Goal: Navigation & Orientation: Find specific page/section

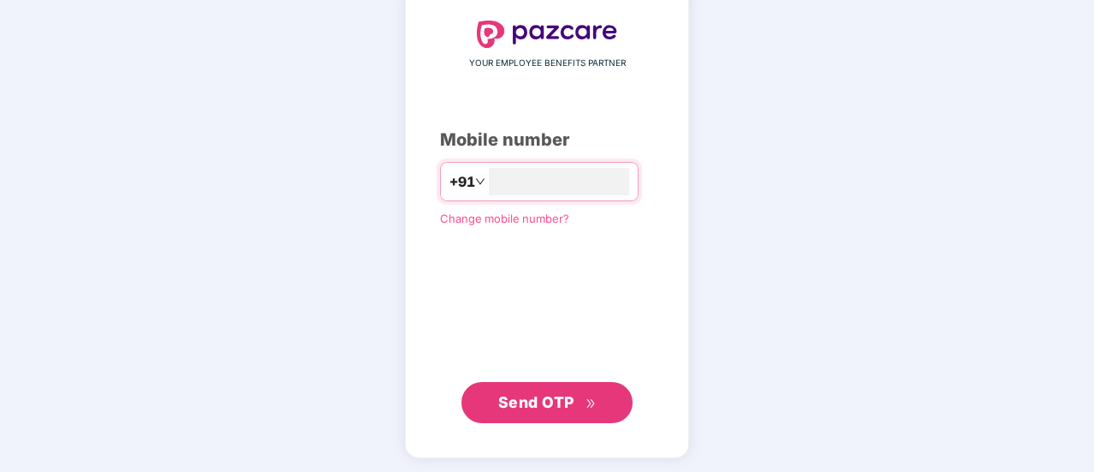
scroll to position [94, 0]
type input "**********"
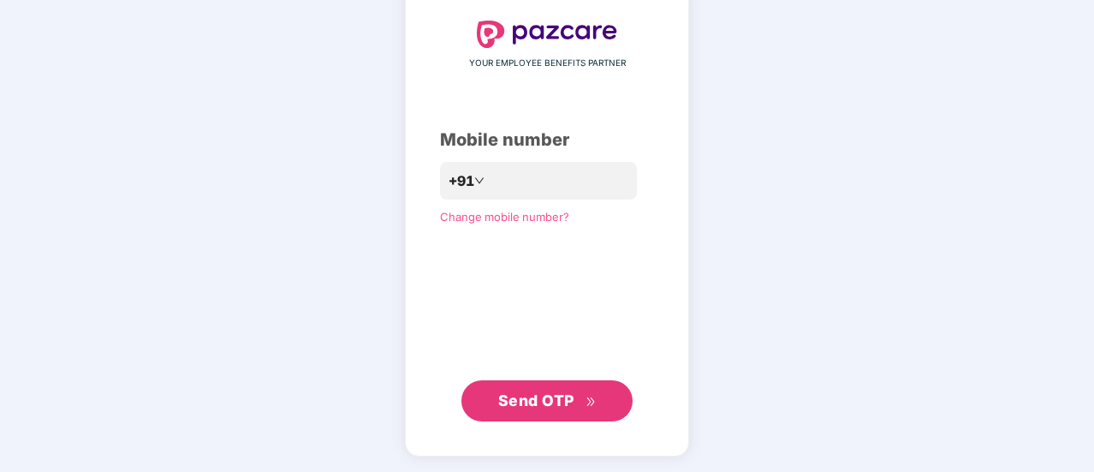
click at [568, 404] on span "Send OTP" at bounding box center [536, 400] width 76 height 18
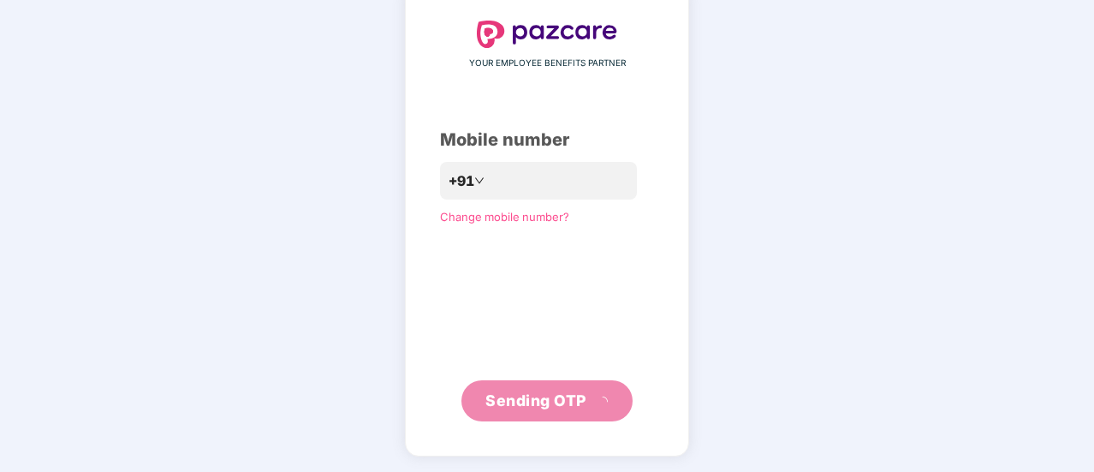
scroll to position [86, 0]
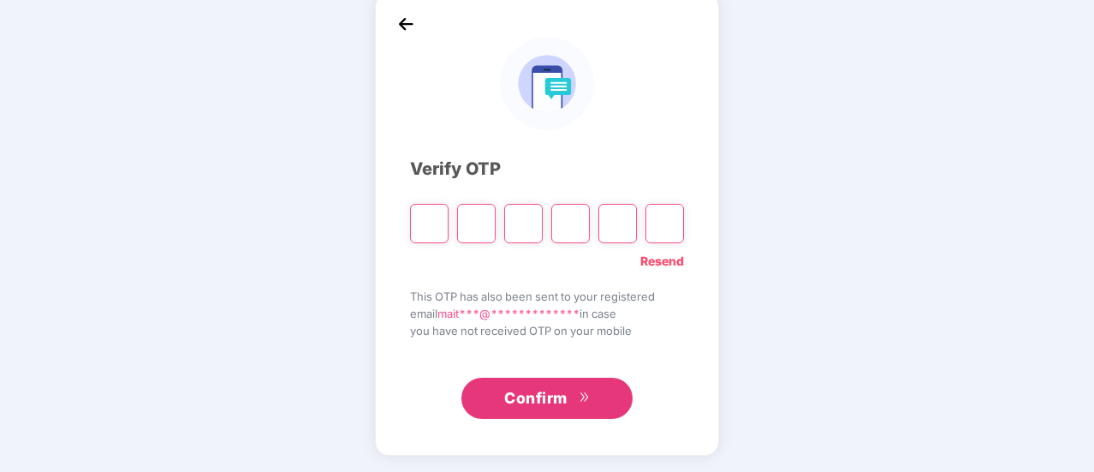
type input "*"
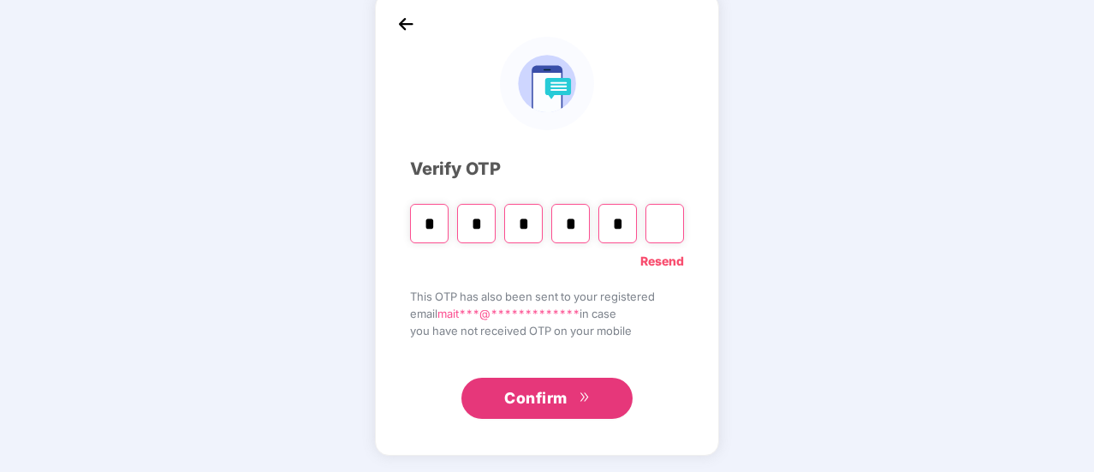
type input "*"
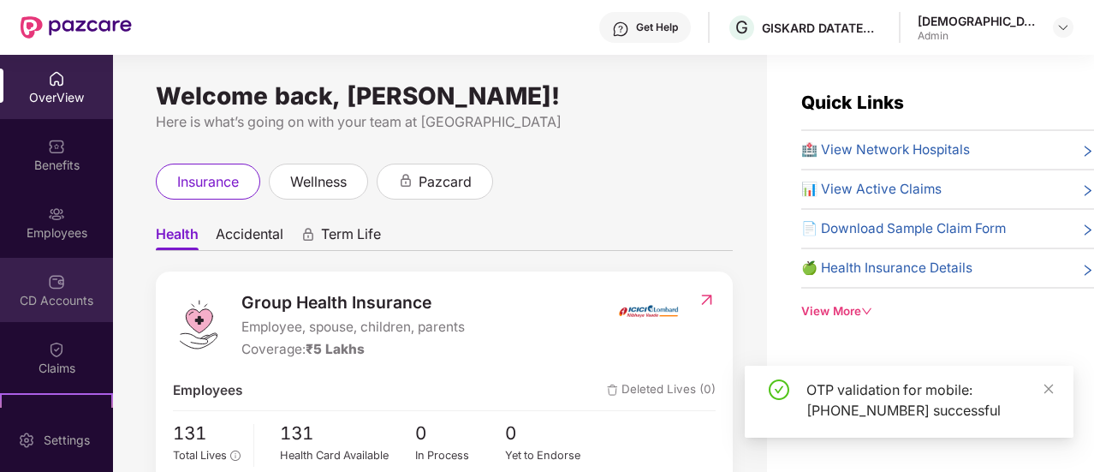
click at [45, 294] on div "CD Accounts" at bounding box center [56, 300] width 113 height 17
